Goal: Navigation & Orientation: Find specific page/section

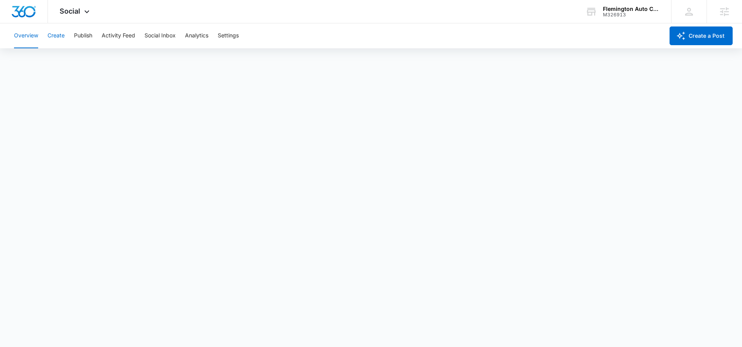
click at [55, 33] on button "Create" at bounding box center [56, 35] width 17 height 25
click at [86, 38] on button "Publish" at bounding box center [83, 35] width 18 height 25
click at [50, 38] on button "Create" at bounding box center [56, 35] width 17 height 25
click at [74, 65] on button "Approvals" at bounding box center [76, 60] width 26 height 22
